Goal: Check status: Check status

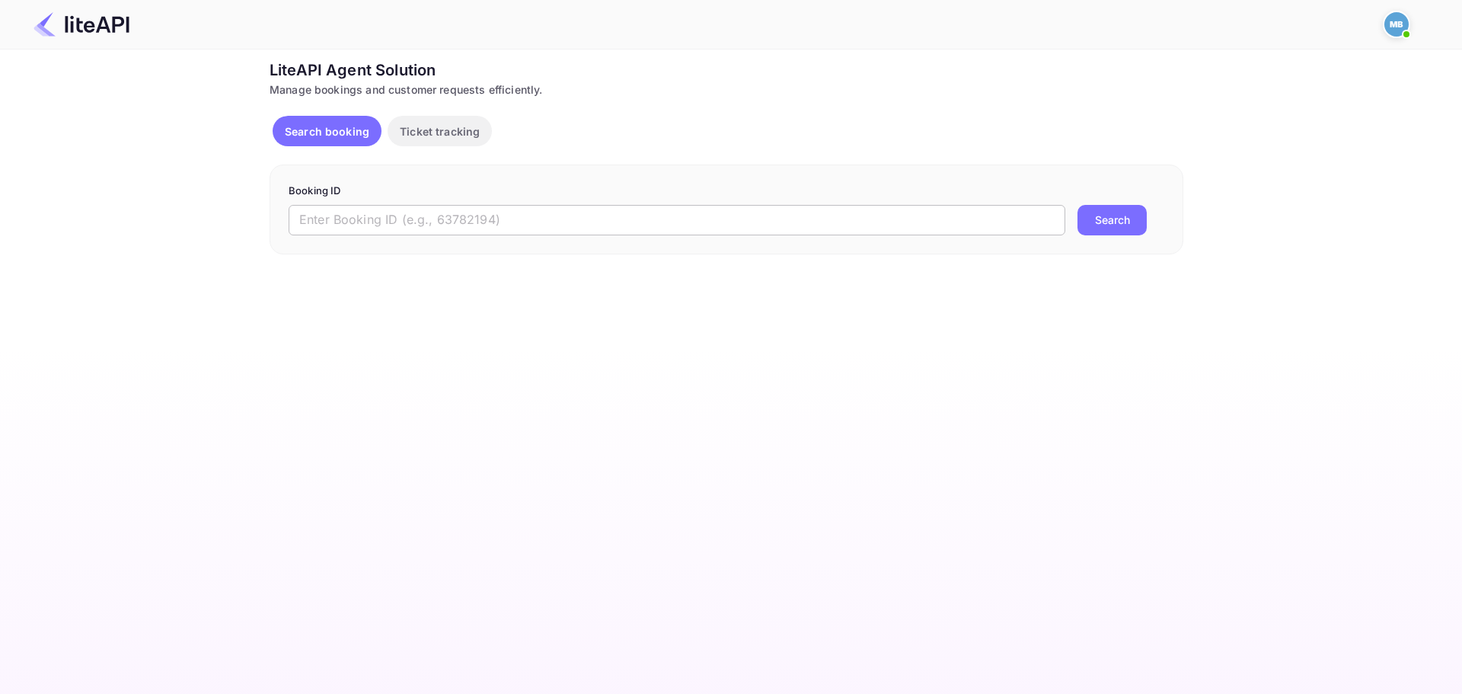
drag, startPoint x: 0, startPoint y: 0, endPoint x: 555, endPoint y: 211, distance: 593.8
click at [554, 210] on input "text" at bounding box center [677, 220] width 777 height 30
paste input "wfQmHDmYD"
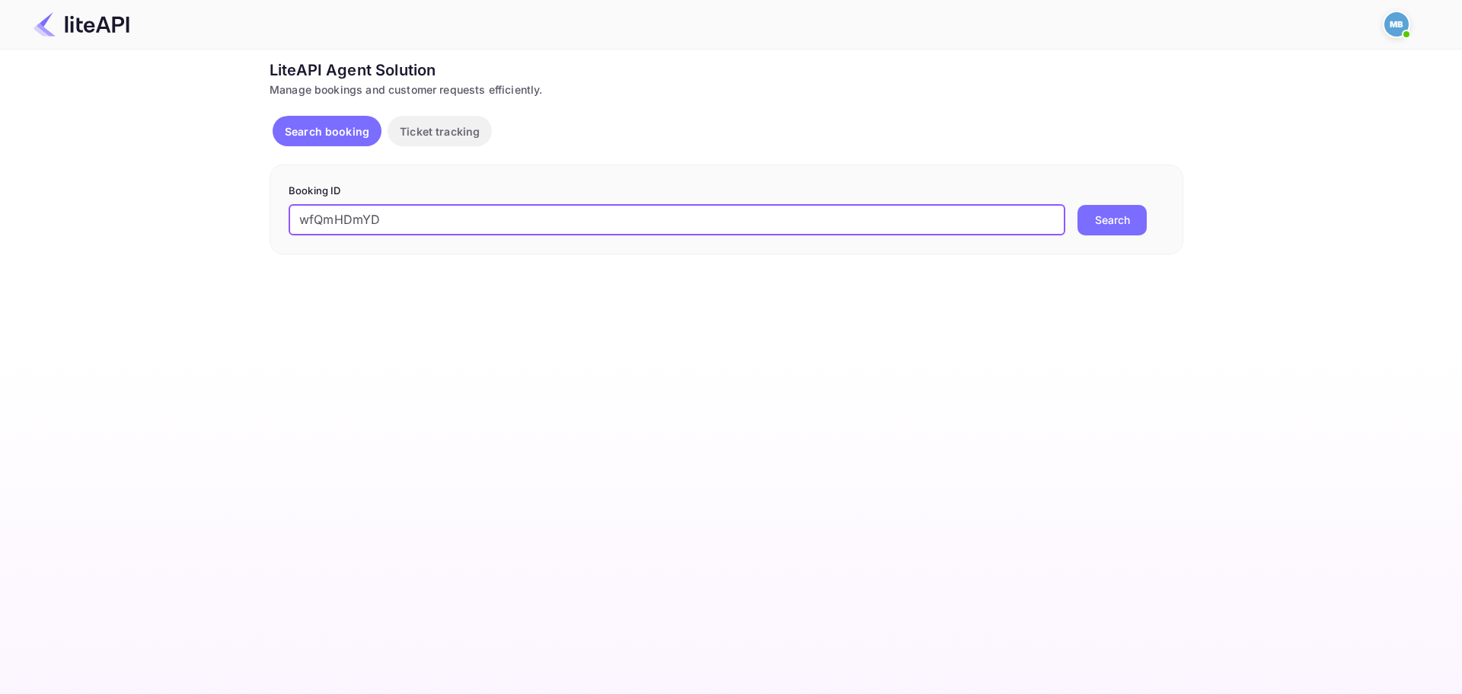
type input "wfQmHDmYD"
click at [1077, 205] on button "Search" at bounding box center [1111, 220] width 69 height 30
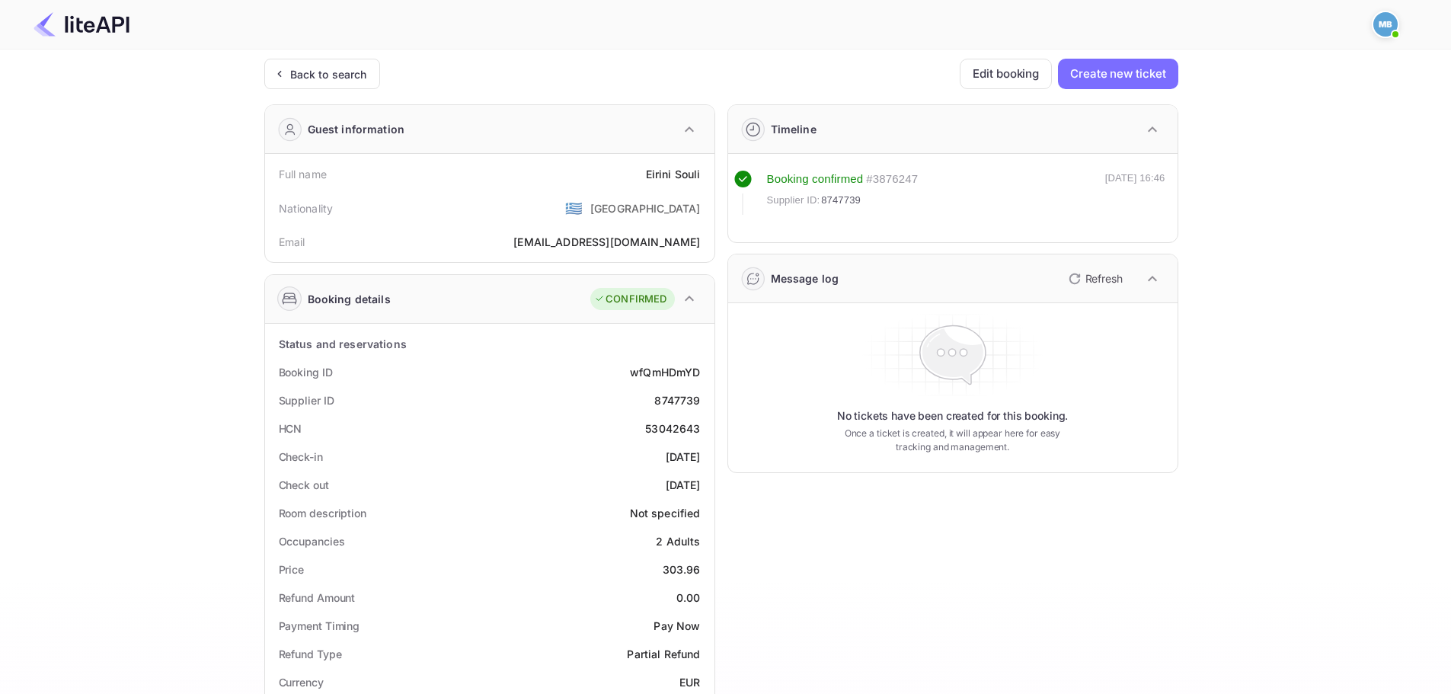
click at [682, 405] on div "8747739" at bounding box center [677, 400] width 46 height 16
copy div "8747739"
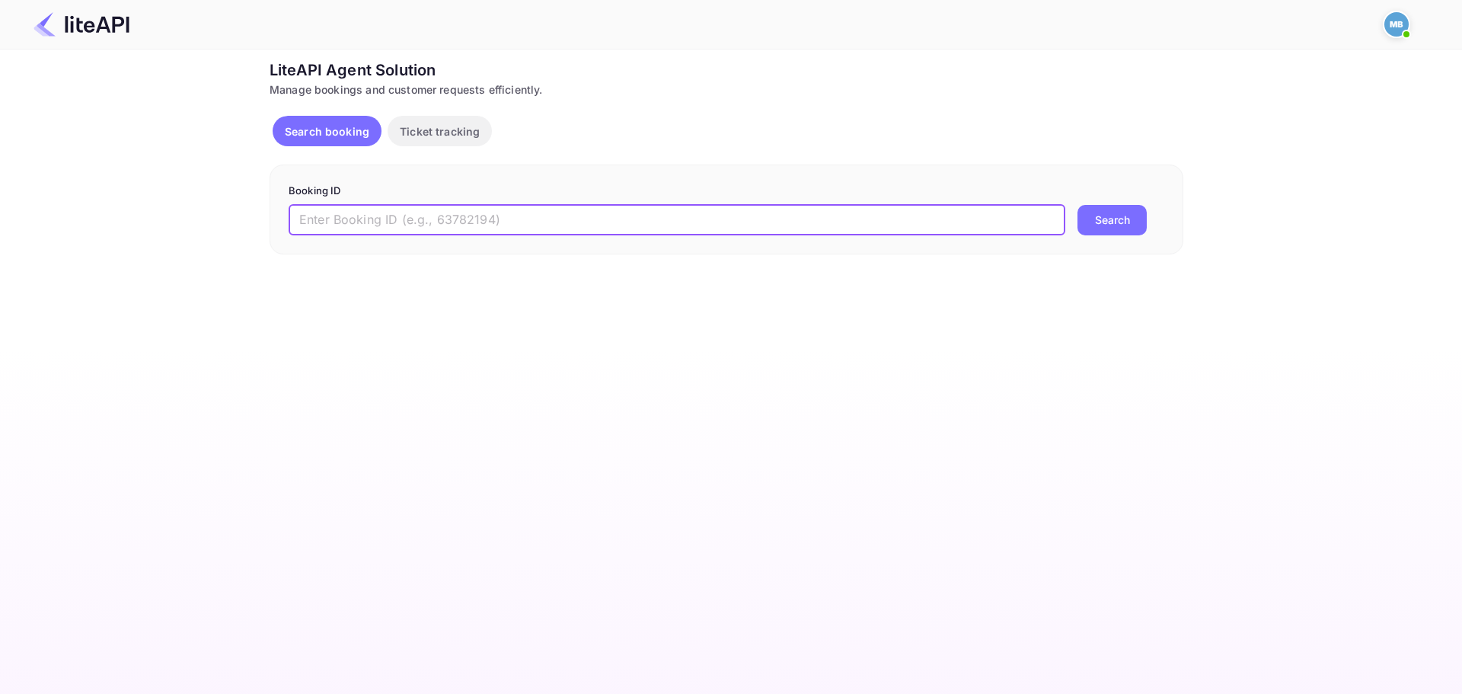
click at [542, 229] on input "text" at bounding box center [677, 220] width 777 height 30
type input "wfQmHDmYD"
click at [1077, 205] on button "Search" at bounding box center [1111, 220] width 69 height 30
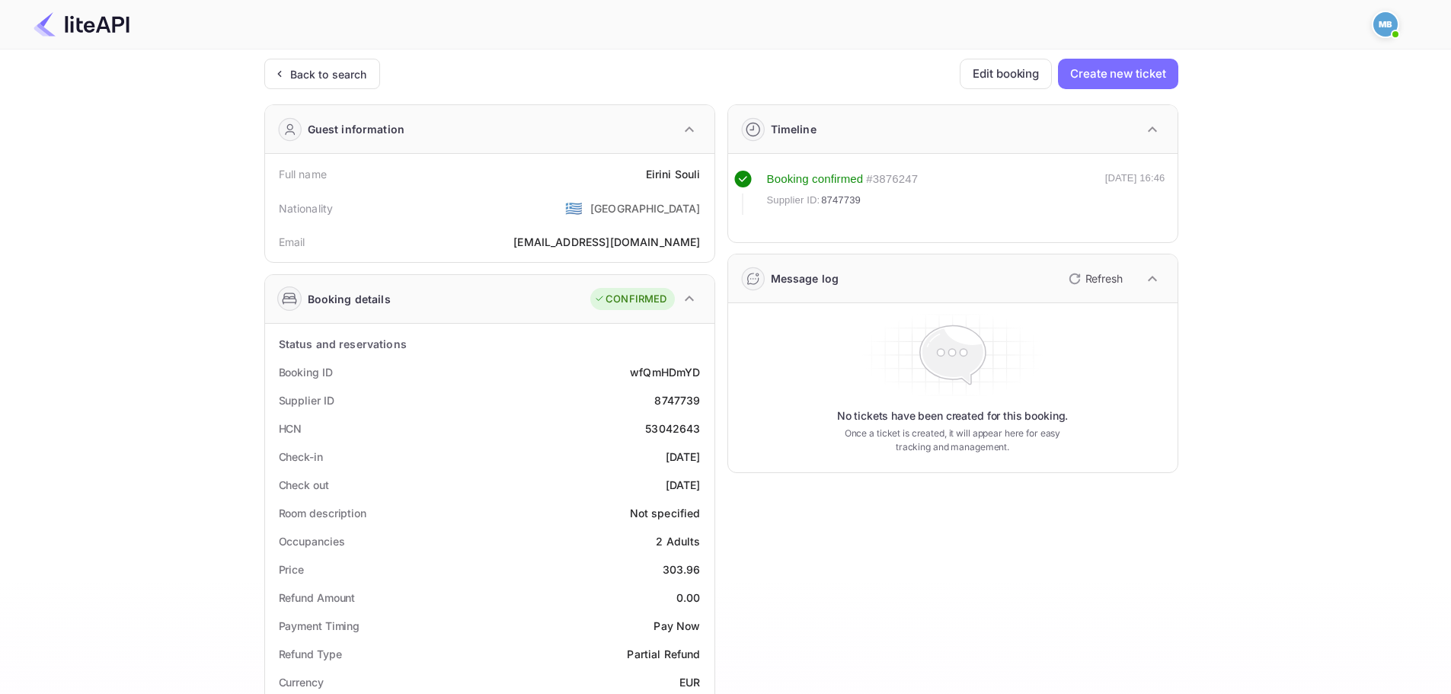
click at [682, 403] on div "8747739" at bounding box center [677, 400] width 46 height 16
copy div "8747739"
click at [330, 68] on div "Back to search" at bounding box center [328, 74] width 77 height 16
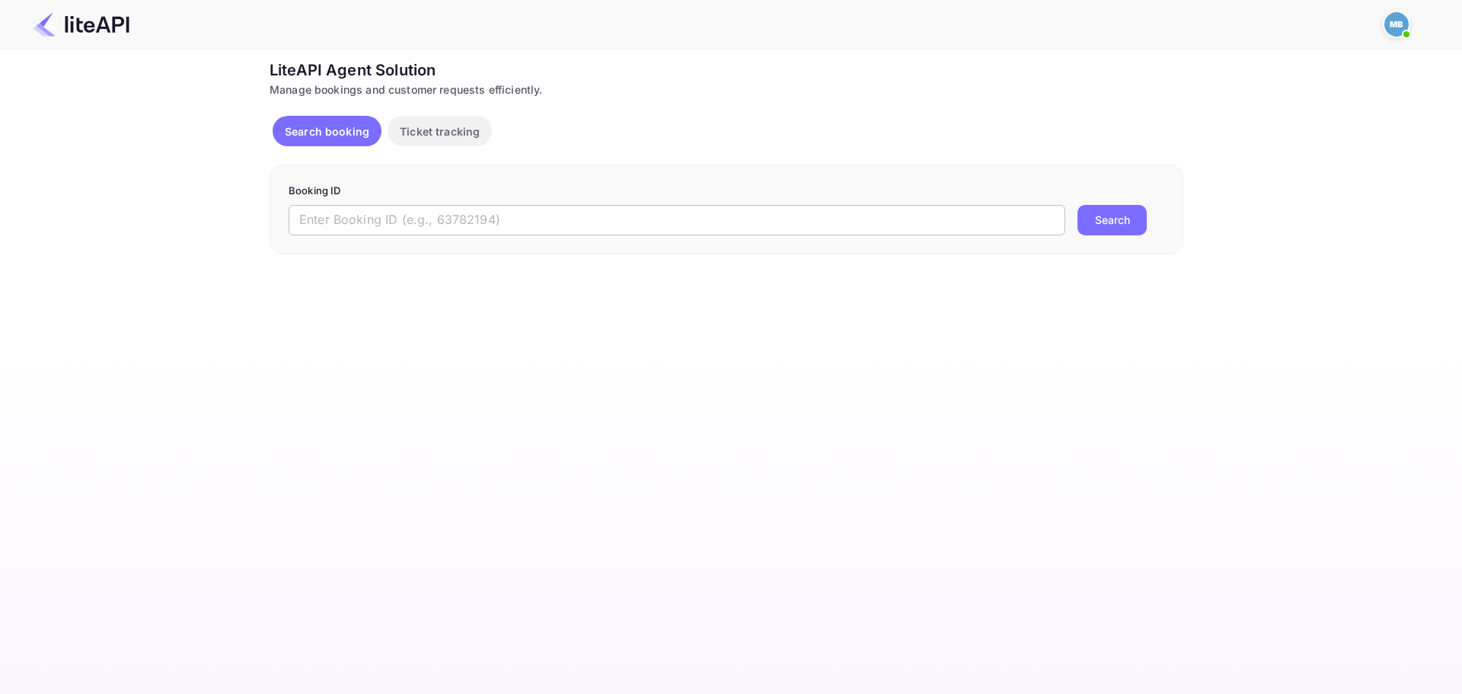
click at [519, 219] on input "text" at bounding box center [677, 220] width 777 height 30
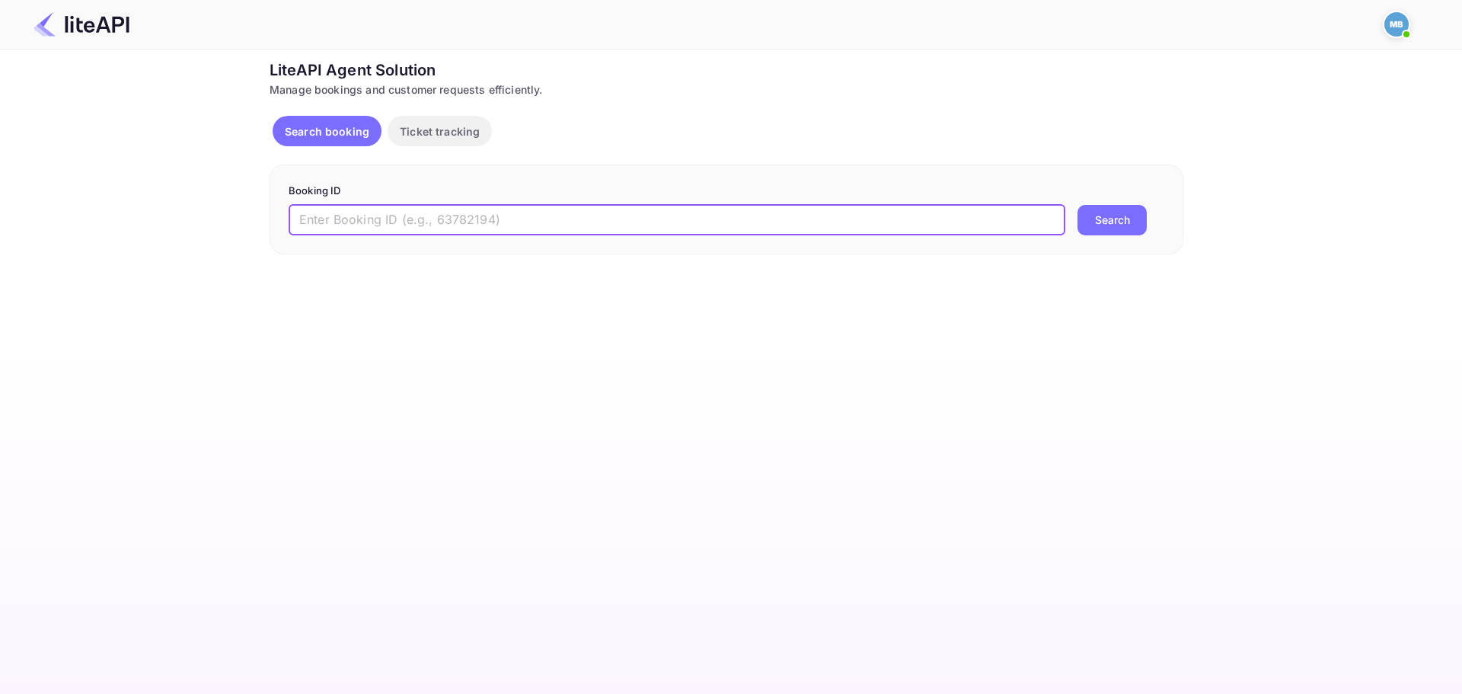
click at [519, 219] on input "text" at bounding box center [677, 220] width 777 height 30
paste input "8678029"
type input "8678029"
click at [1077, 205] on button "Search" at bounding box center [1111, 220] width 69 height 30
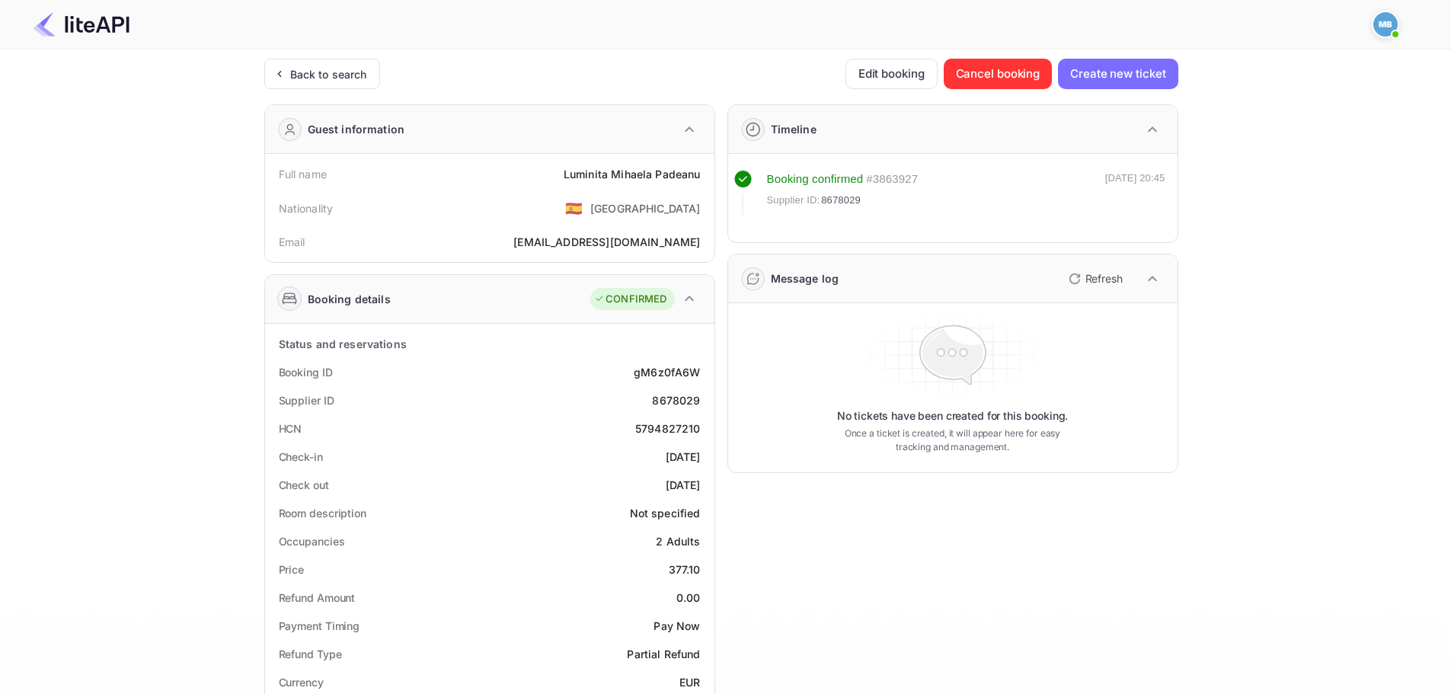
click at [1078, 273] on icon "button" at bounding box center [1074, 279] width 18 height 18
click at [1077, 282] on icon "button" at bounding box center [1073, 278] width 11 height 11
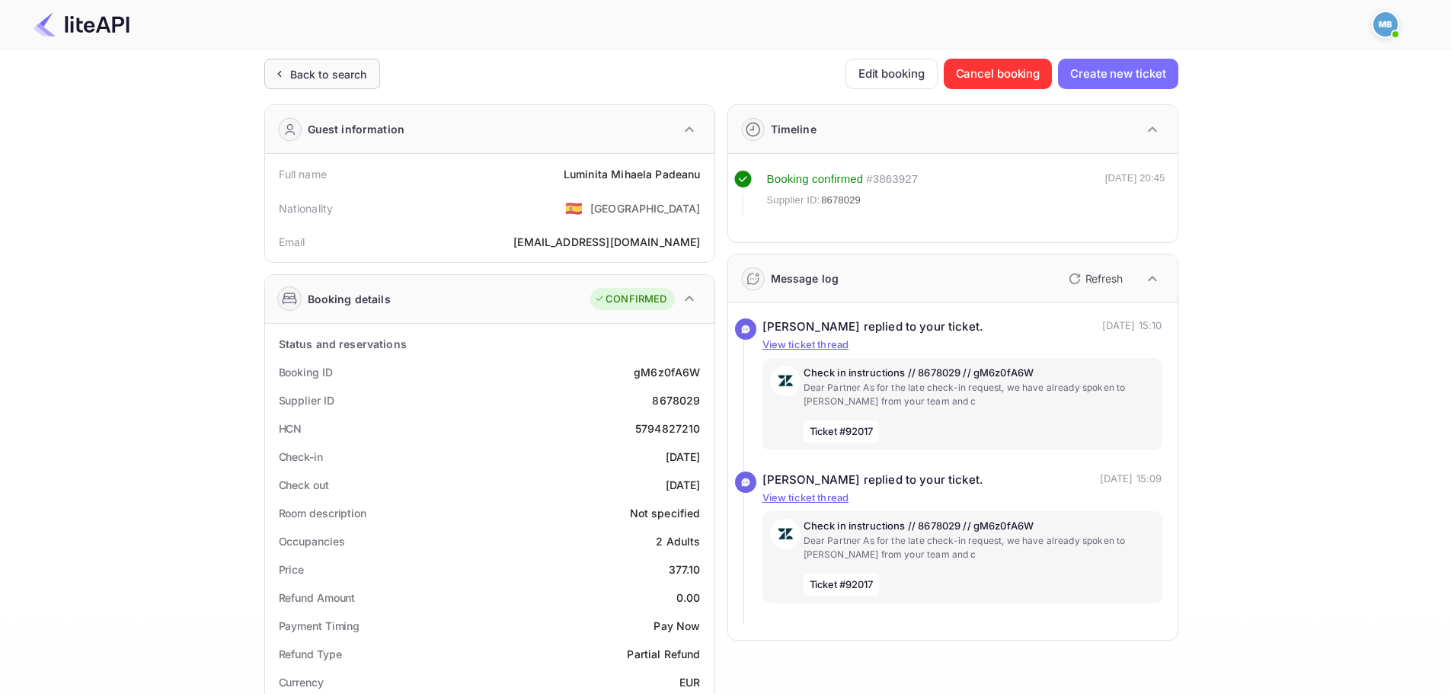
click at [298, 71] on div "Back to search" at bounding box center [328, 74] width 77 height 16
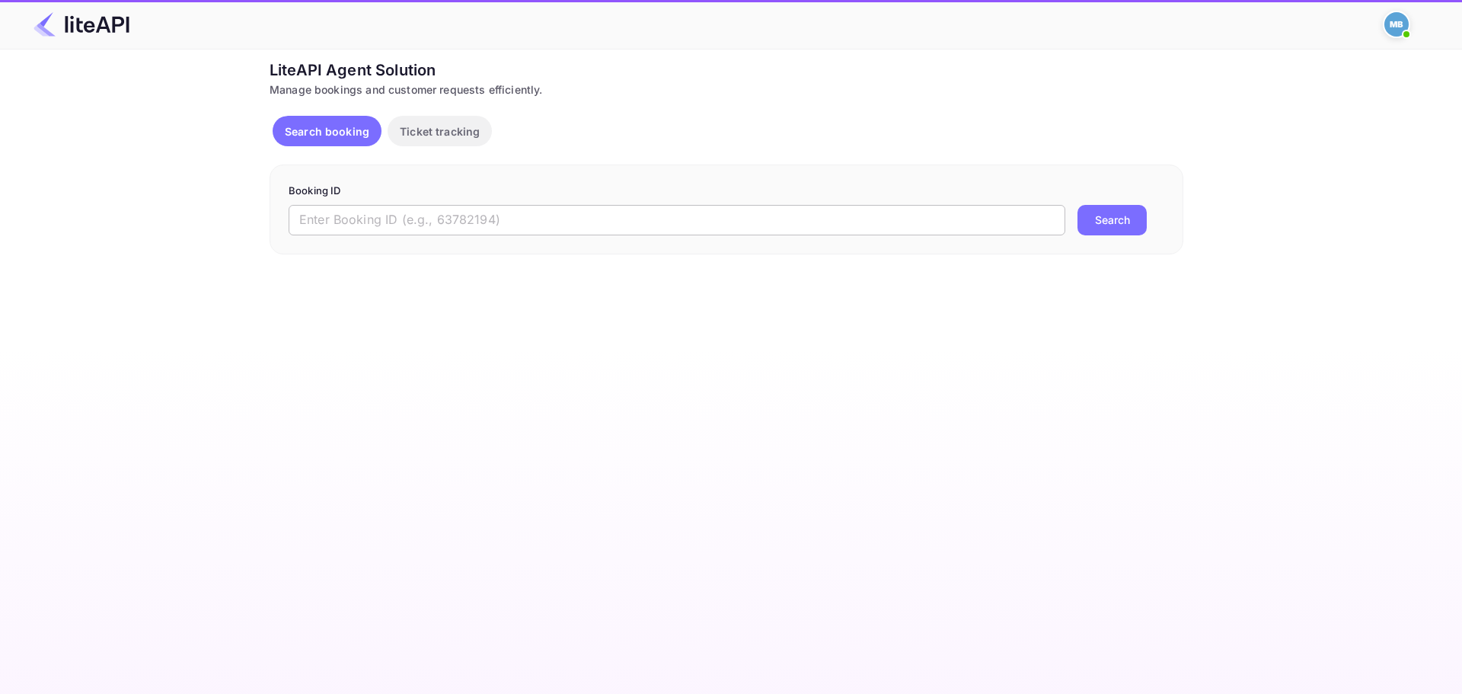
click at [559, 222] on input "text" at bounding box center [677, 220] width 777 height 30
paste input "wfQmHDmYD"
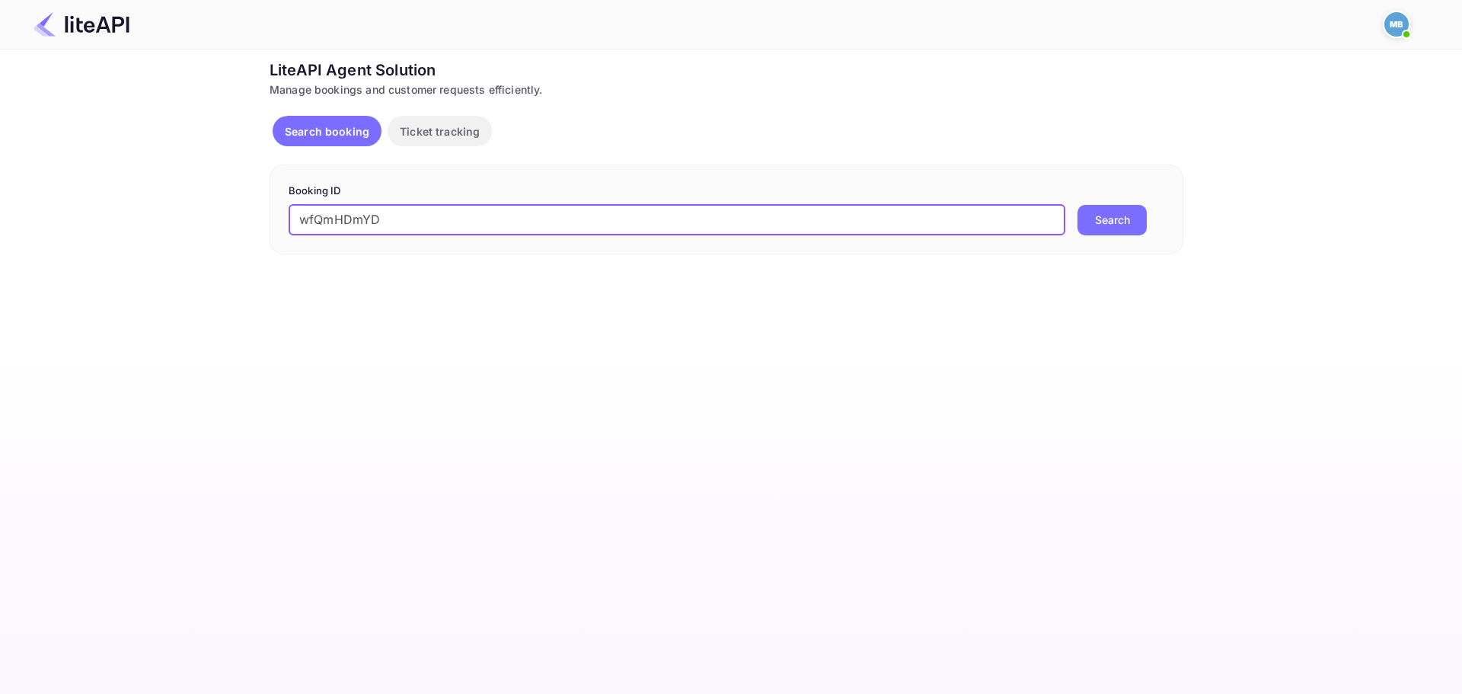
type input "wfQmHDmYD"
click at [1077, 205] on button "Search" at bounding box center [1111, 220] width 69 height 30
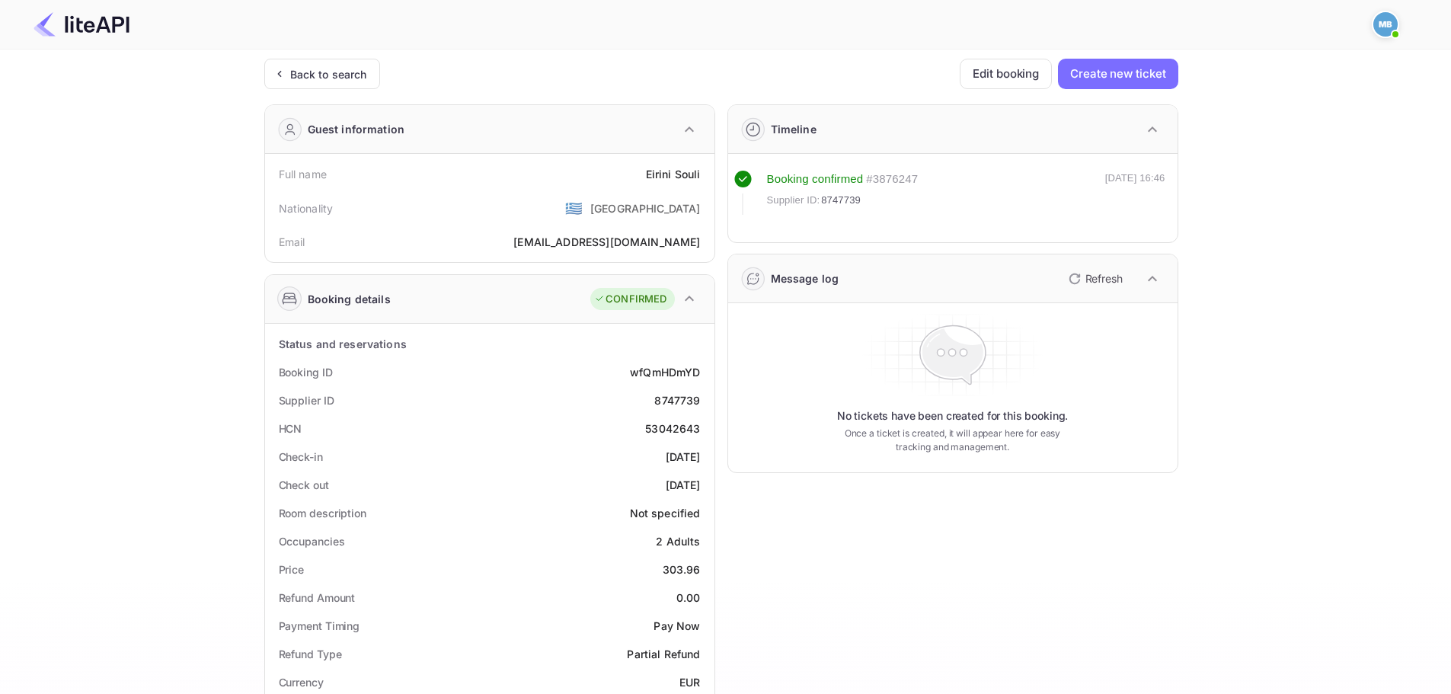
click at [688, 405] on div "8747739" at bounding box center [677, 400] width 46 height 16
copy div "8747739"
